Goal: Purchase product/service

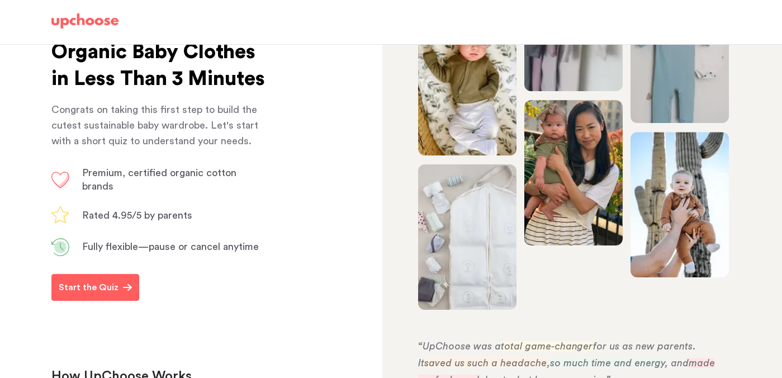
scroll to position [174, 0]
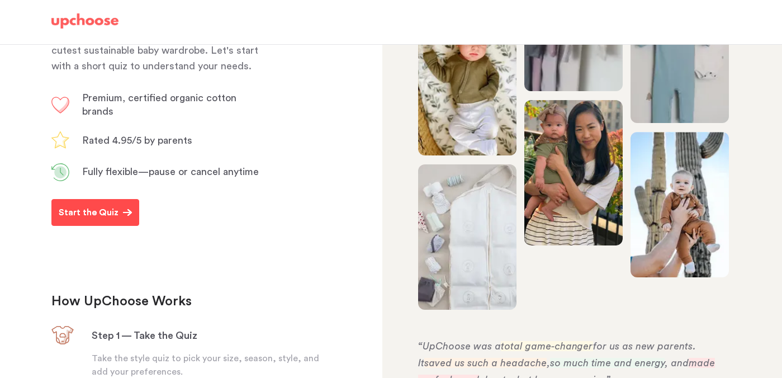
click at [99, 219] on p "Start the Quiz" at bounding box center [89, 212] width 60 height 13
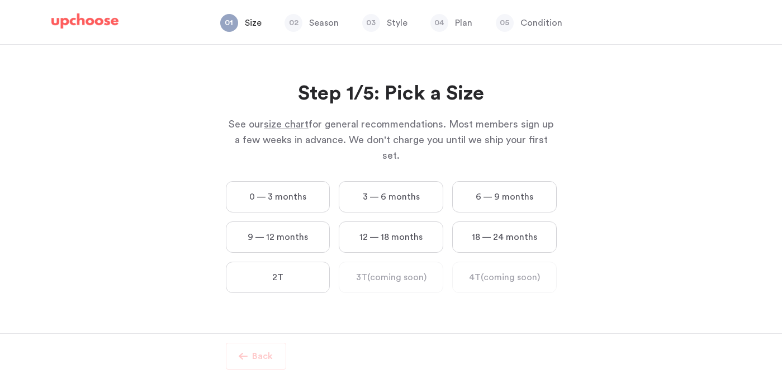
click at [495, 222] on label "18 — 24 months" at bounding box center [504, 236] width 105 height 31
click at [0, 0] on months "18 — 24 months" at bounding box center [0, 0] width 0 height 0
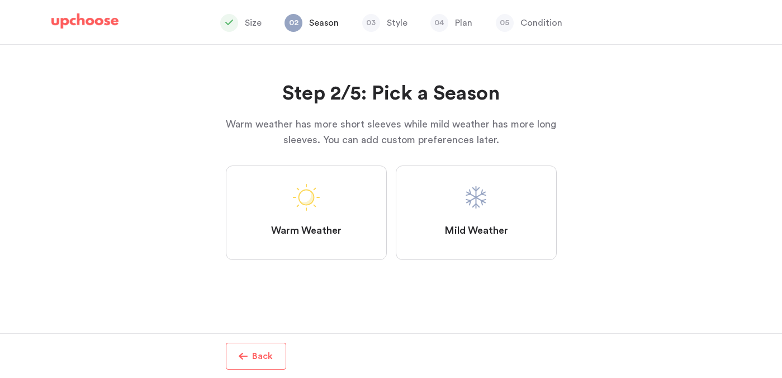
click at [529, 218] on label "Mild Weather" at bounding box center [476, 212] width 161 height 94
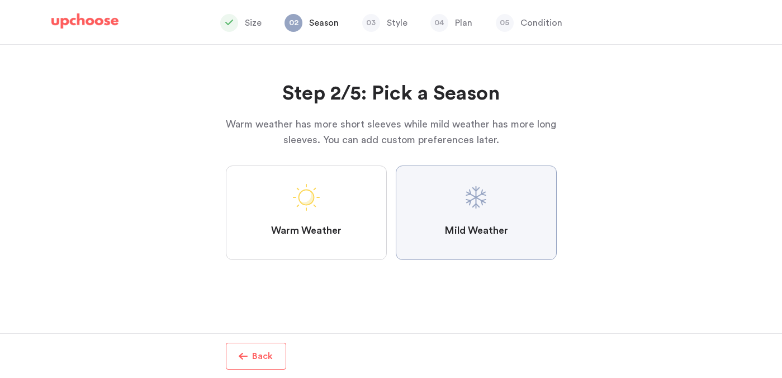
click at [0, 0] on Weather "Mild Weather" at bounding box center [0, 0] width 0 height 0
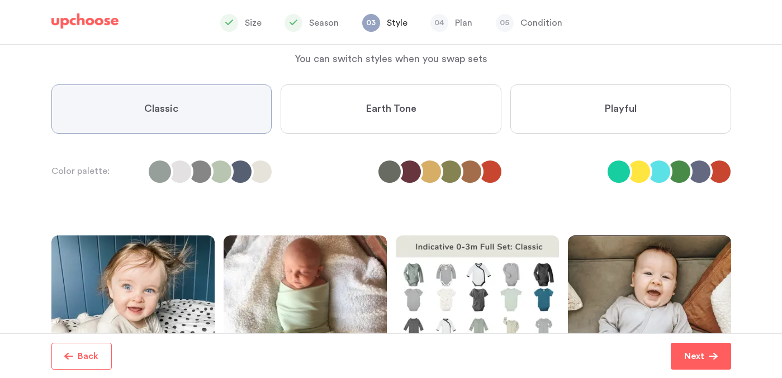
scroll to position [78, 0]
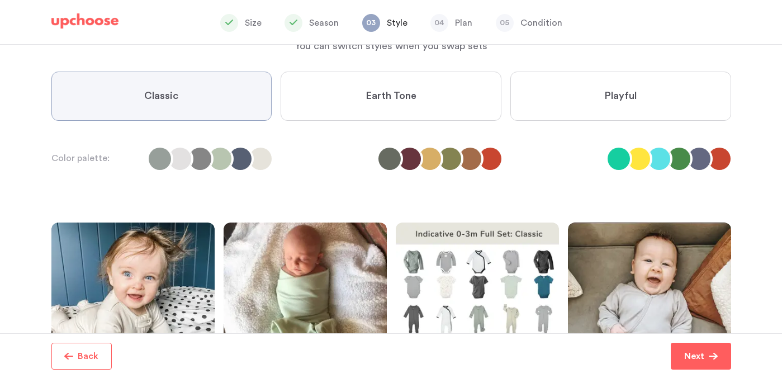
click at [590, 107] on label "Playful" at bounding box center [620, 96] width 221 height 49
click at [0, 0] on input "Playful" at bounding box center [0, 0] width 0 height 0
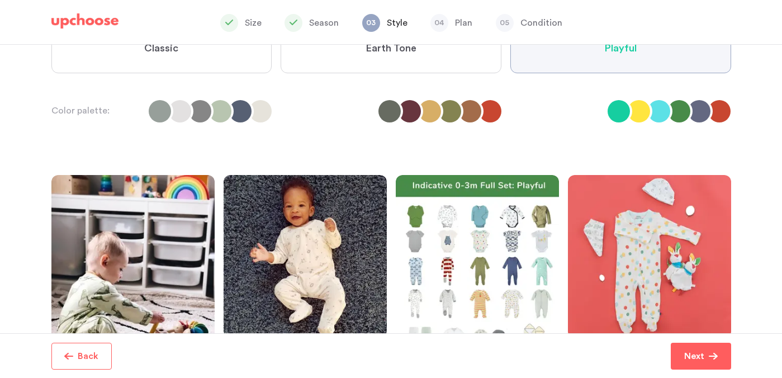
scroll to position [271, 0]
